Goal: Task Accomplishment & Management: Use online tool/utility

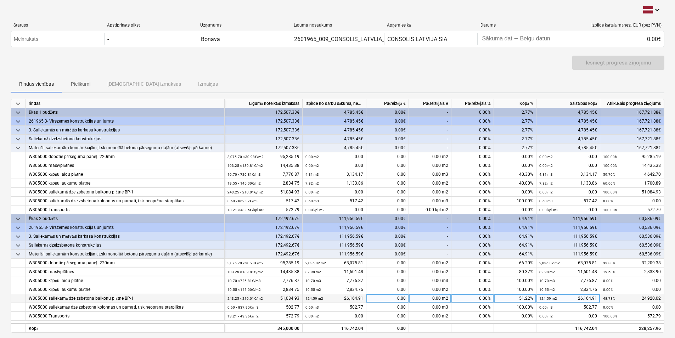
click at [405, 297] on div "0.00" at bounding box center [387, 298] width 43 height 9
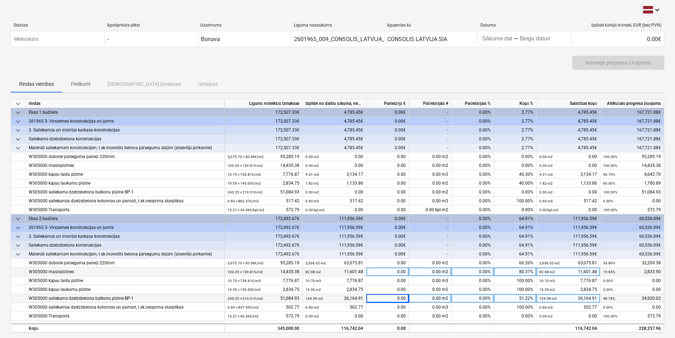
click at [407, 271] on div "0.00" at bounding box center [387, 272] width 43 height 9
type input "2,661.51"
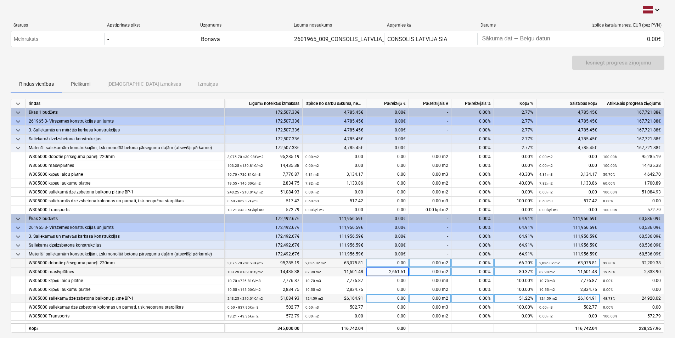
click at [402, 263] on div "0.00" at bounding box center [387, 263] width 43 height 9
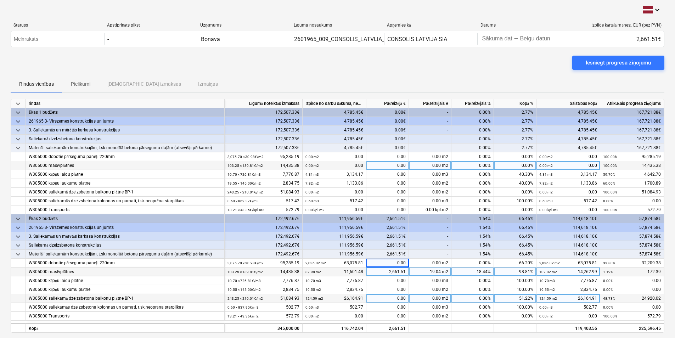
click at [364, 164] on div "0.00 m2 0.00" at bounding box center [335, 165] width 64 height 9
click at [363, 165] on div "0.00 m2 0.00" at bounding box center [334, 165] width 58 height 9
click at [406, 165] on div "0.00" at bounding box center [387, 165] width 43 height 9
type input "4,147.47"
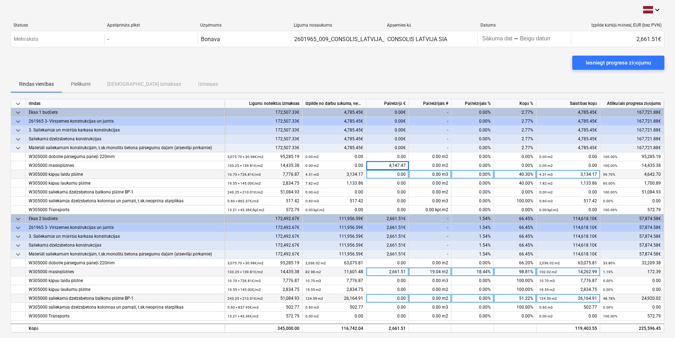
click at [398, 174] on div "0.00" at bounding box center [387, 174] width 43 height 9
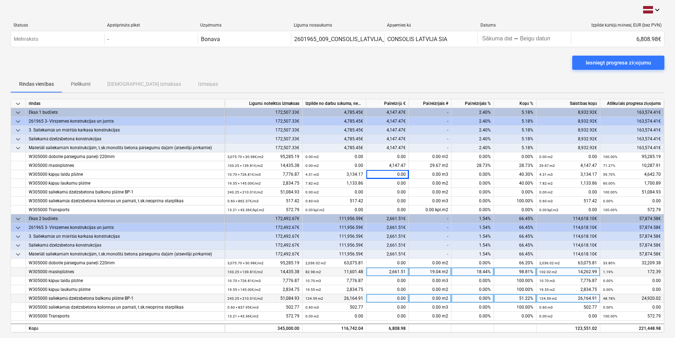
click at [405, 297] on div "0.00" at bounding box center [387, 298] width 43 height 9
type input "16,197.32"
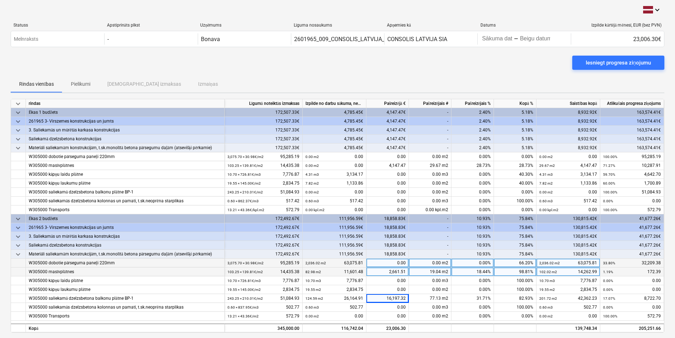
click at [405, 261] on div "0.00" at bounding box center [387, 263] width 43 height 9
type input "31,614.62"
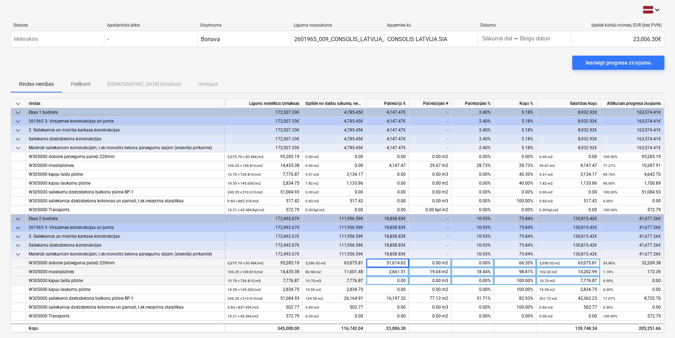
click at [404, 280] on div "0.00" at bounding box center [387, 280] width 43 height 9
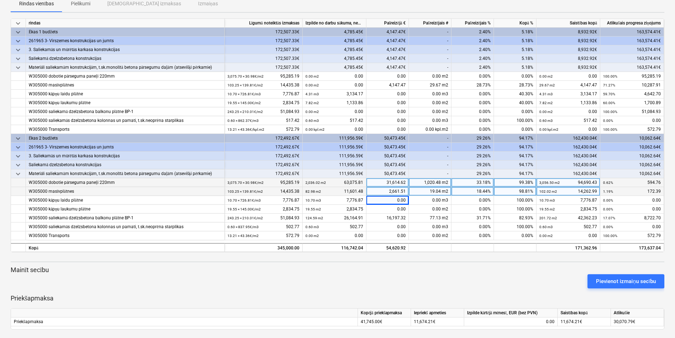
scroll to position [83, 0]
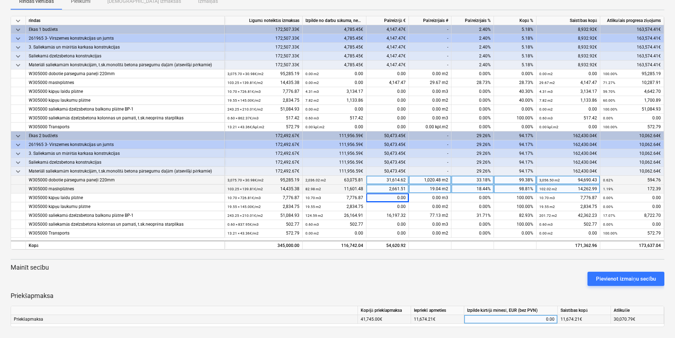
click at [556, 318] on div "0.00" at bounding box center [511, 319] width 94 height 9
type input "5,462.09"
click at [549, 292] on p "Priekšapmaksa" at bounding box center [338, 296] width 654 height 9
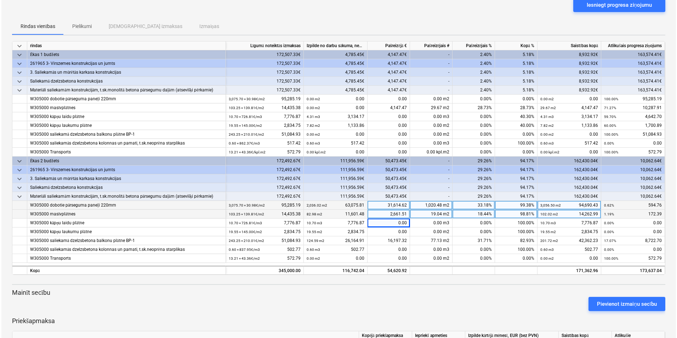
scroll to position [0, 0]
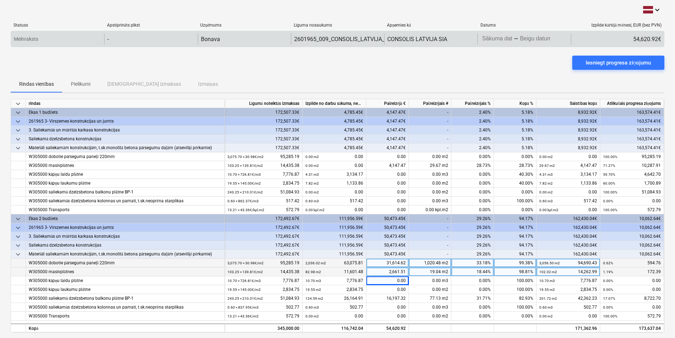
click at [505, 37] on body "keyboard_arrow_down Statuss Apstiprināts plkst Uzņēmums Līguma nosaukums Apņemi…" at bounding box center [337, 169] width 675 height 338
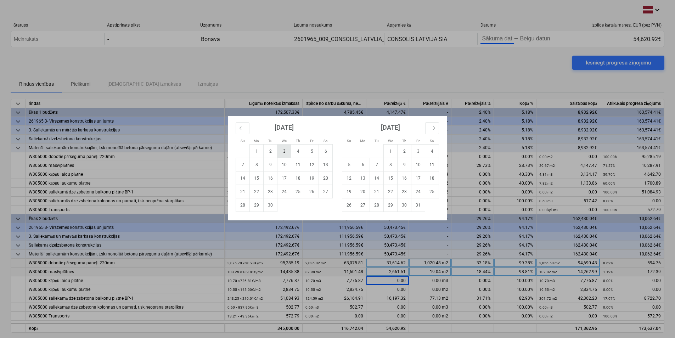
click at [286, 153] on td "3" at bounding box center [284, 151] width 14 height 13
type input "[DATE]"
click at [282, 152] on td "3" at bounding box center [284, 151] width 14 height 13
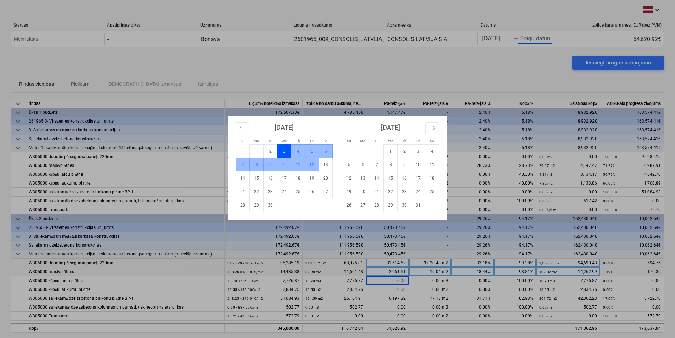
click at [312, 167] on td "12" at bounding box center [312, 164] width 14 height 13
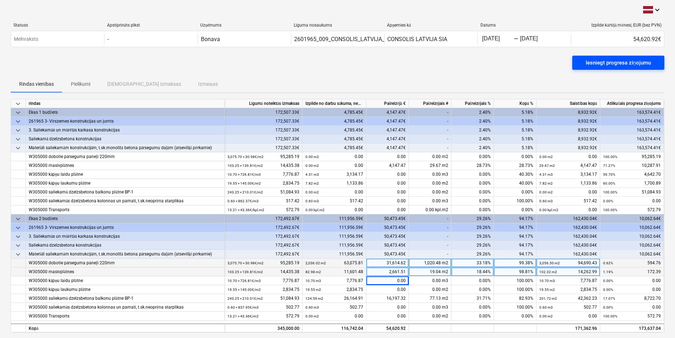
click at [605, 64] on div "Iesniegt progresa ziņojumu" at bounding box center [618, 62] width 65 height 9
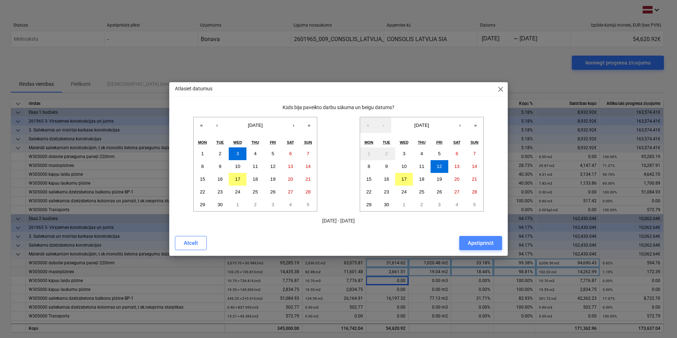
click at [486, 244] on div "Apstiprināt" at bounding box center [481, 242] width 26 height 9
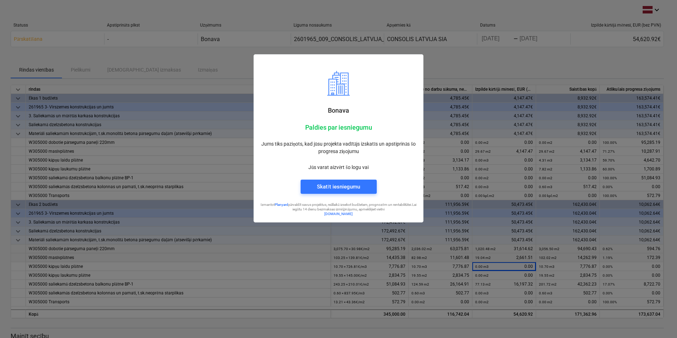
click at [574, 55] on div at bounding box center [338, 169] width 677 height 338
